Goal: Transaction & Acquisition: Purchase product/service

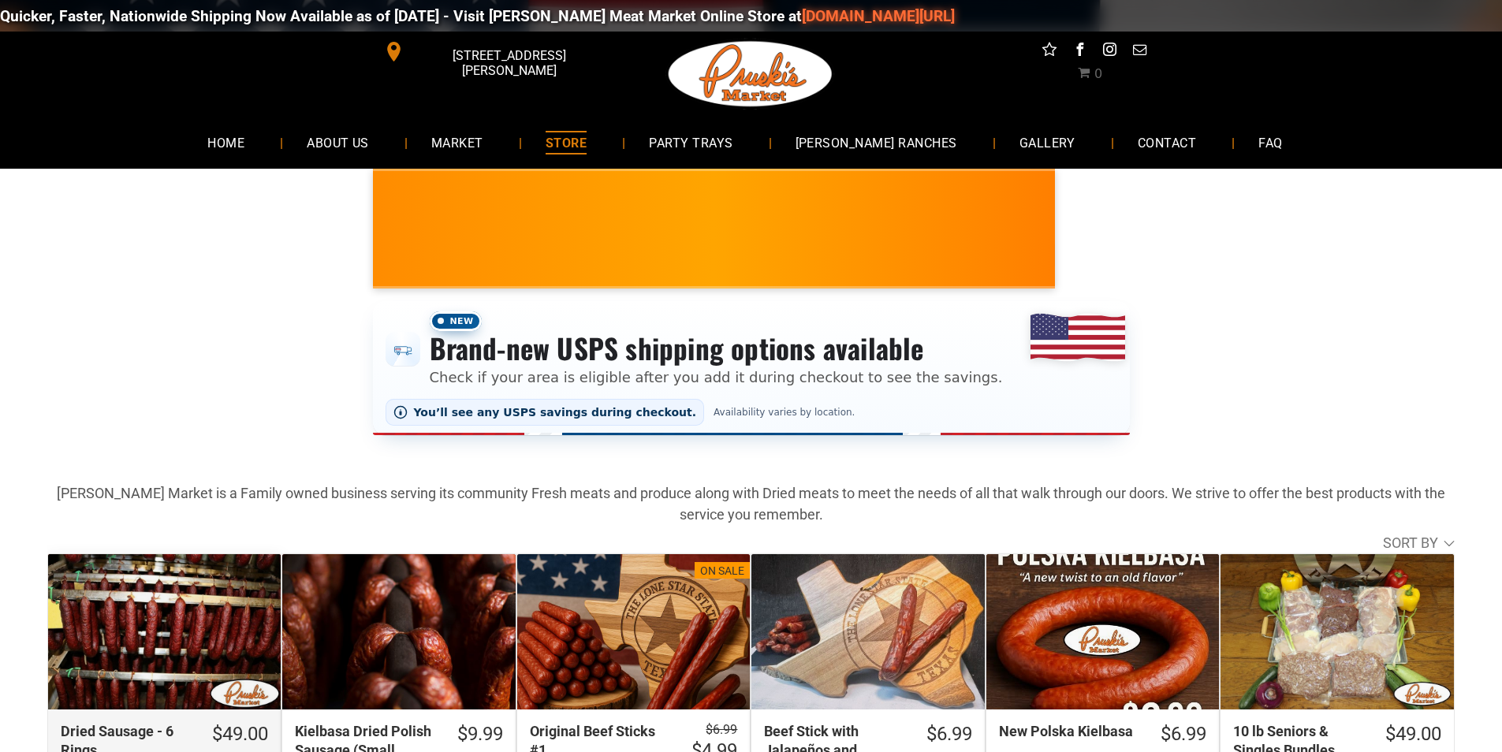
click at [198, 589] on div "Dried Sausage - 6 Rings" at bounding box center [164, 631] width 233 height 155
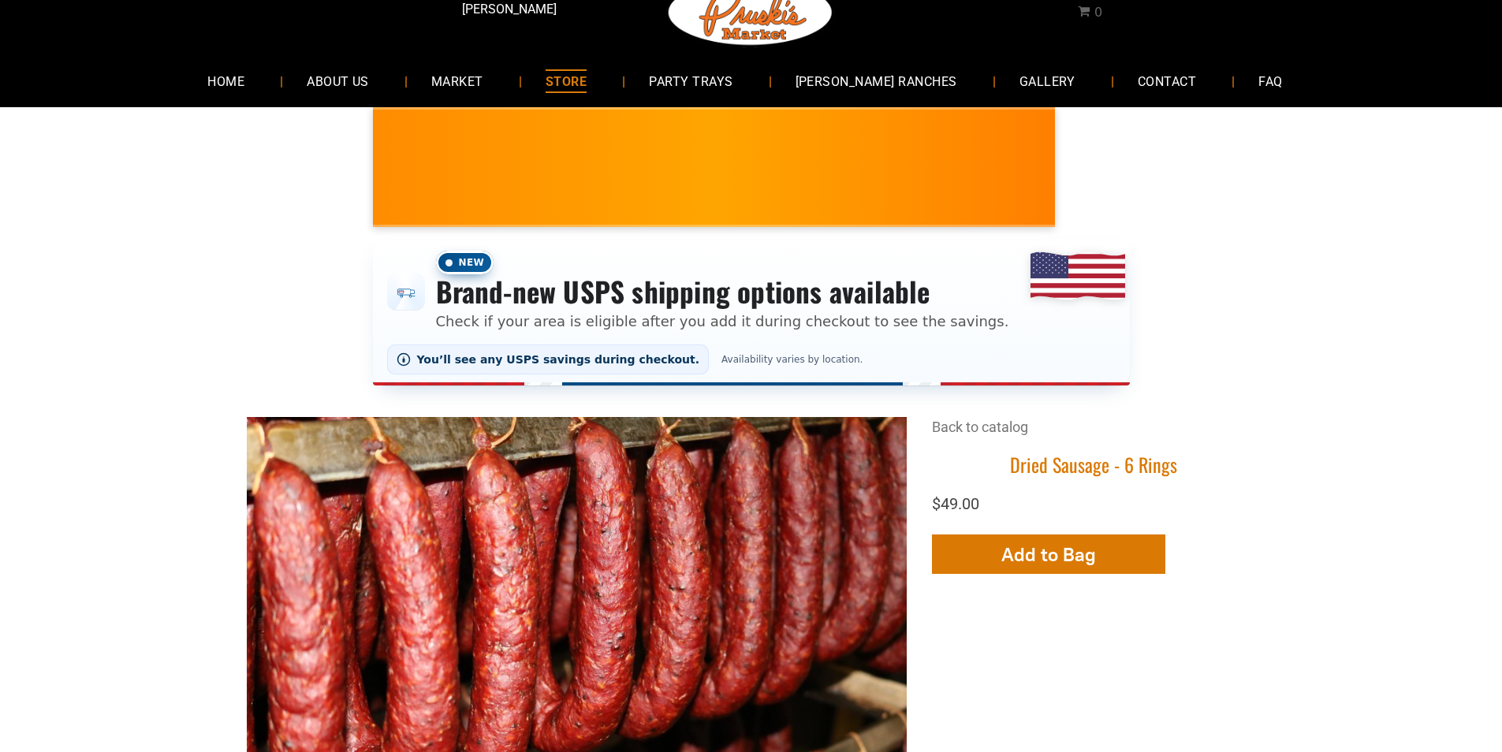
scroll to position [79, 0]
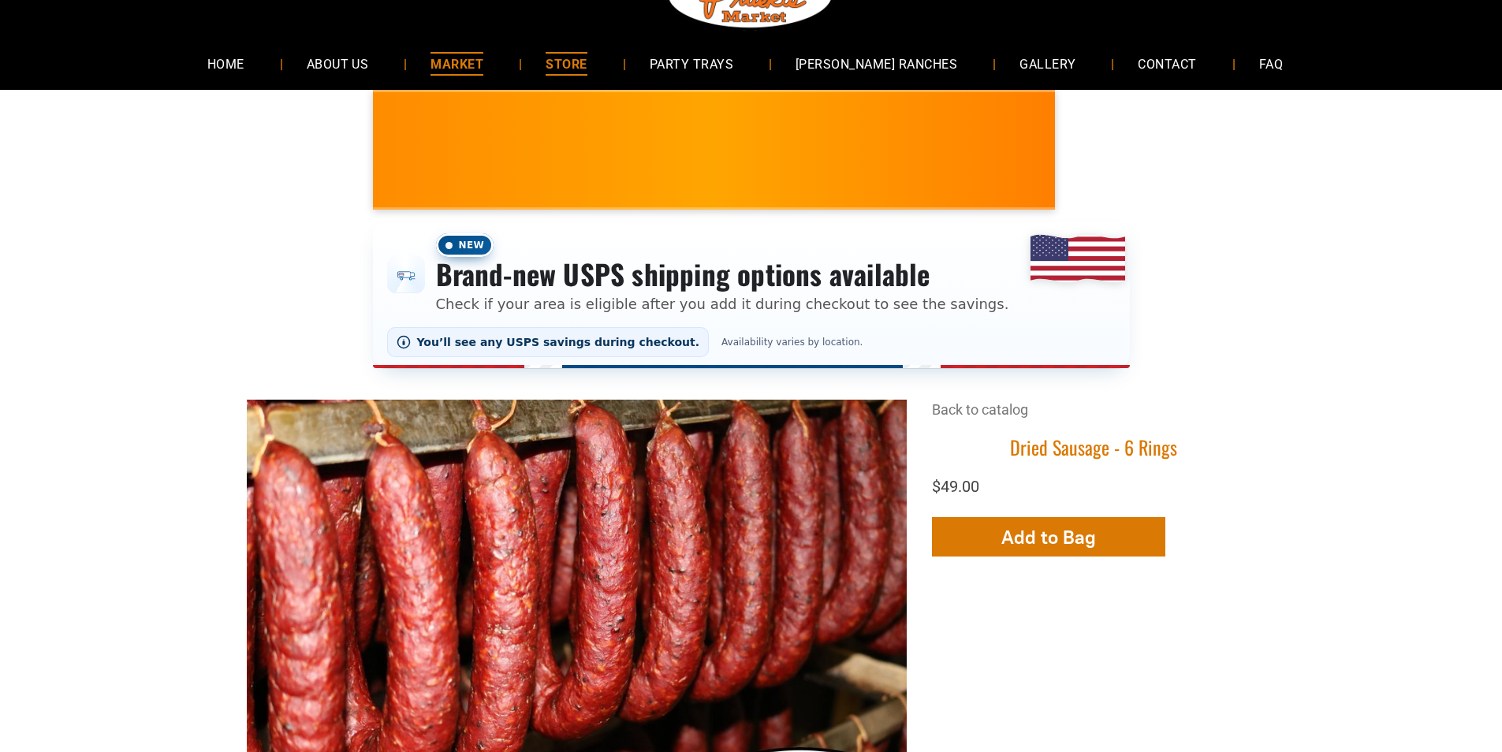
click at [507, 75] on link "MARKET" at bounding box center [457, 64] width 100 height 42
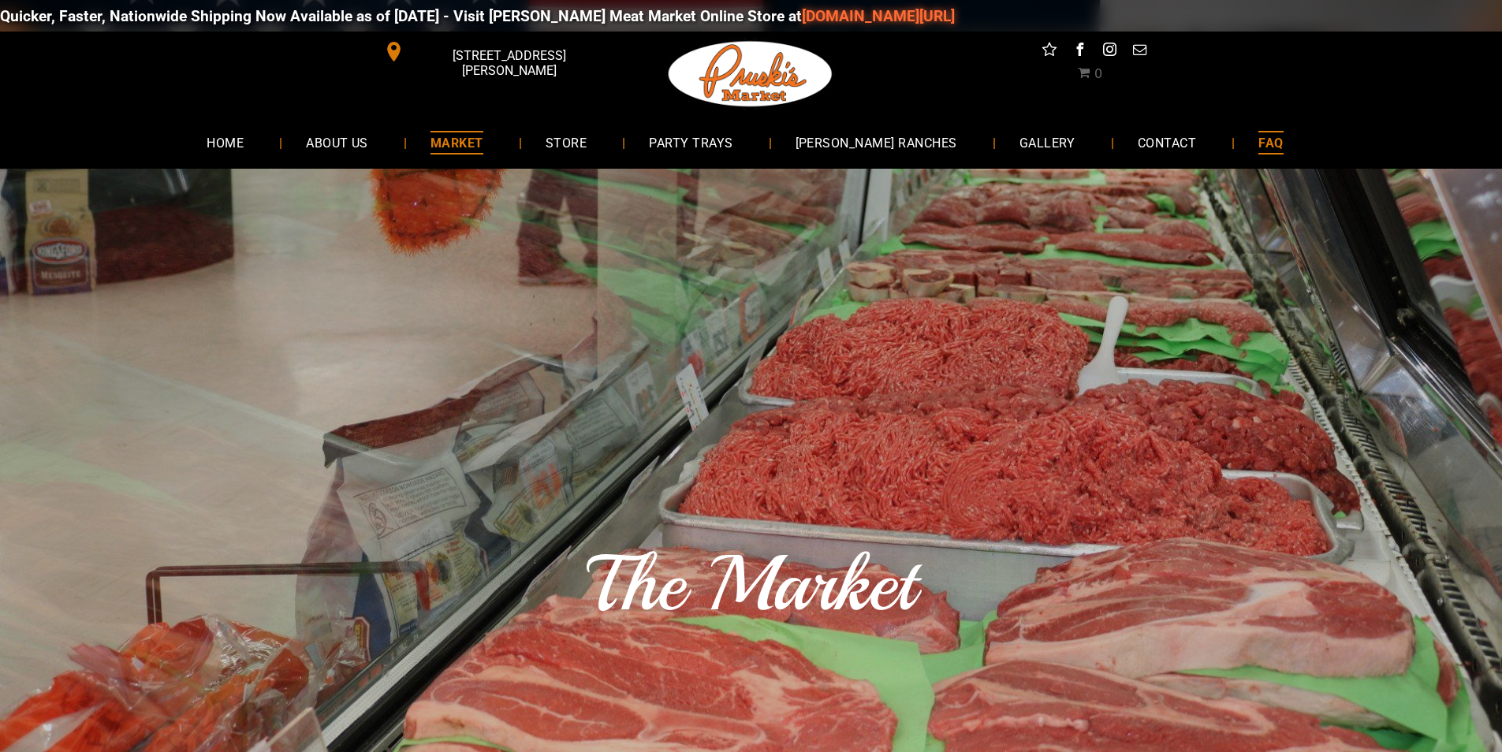
click at [1258, 144] on span "FAQ" at bounding box center [1270, 142] width 24 height 23
